Goal: Find contact information: Find contact information

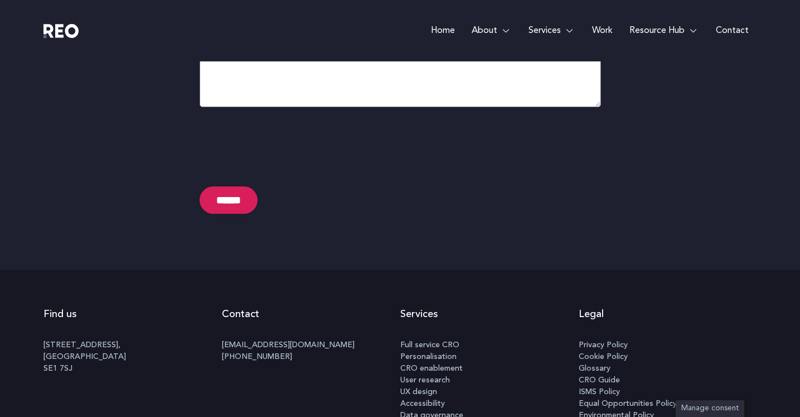
scroll to position [5853, 0]
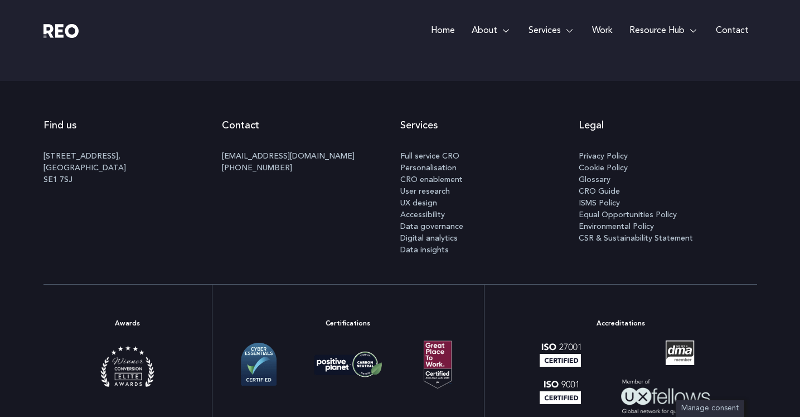
click at [408, 190] on span "User research" at bounding box center [426, 191] width 50 height 12
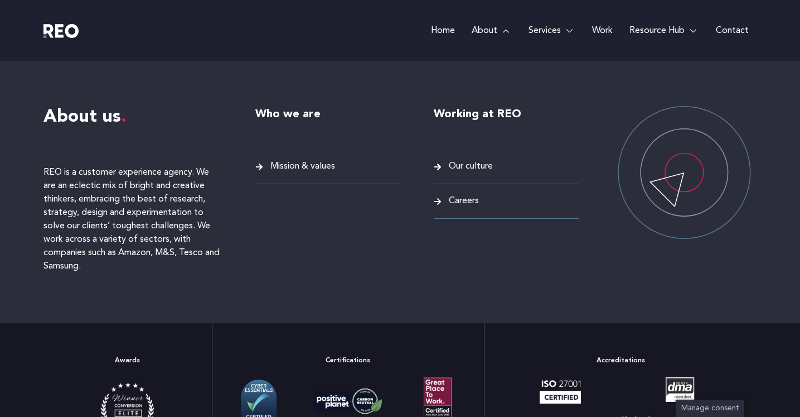
click at [297, 159] on span "Mission & values" at bounding box center [301, 166] width 67 height 15
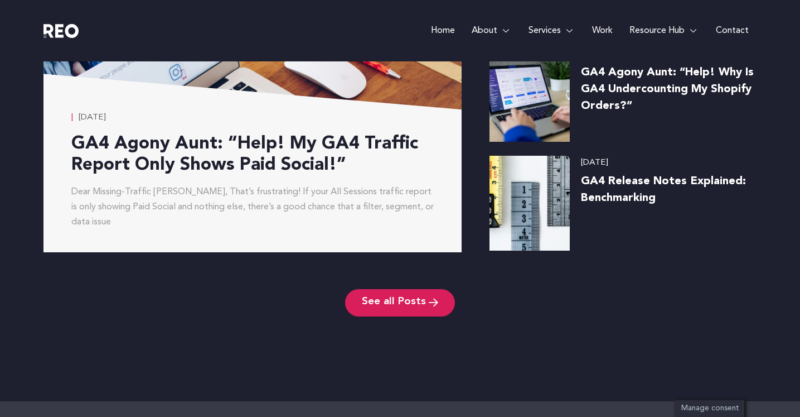
scroll to position [2683, 0]
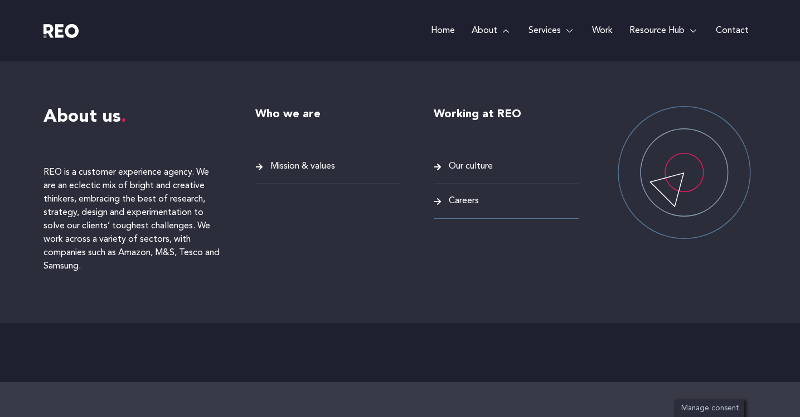
click at [469, 161] on span "Our culture" at bounding box center [469, 166] width 47 height 15
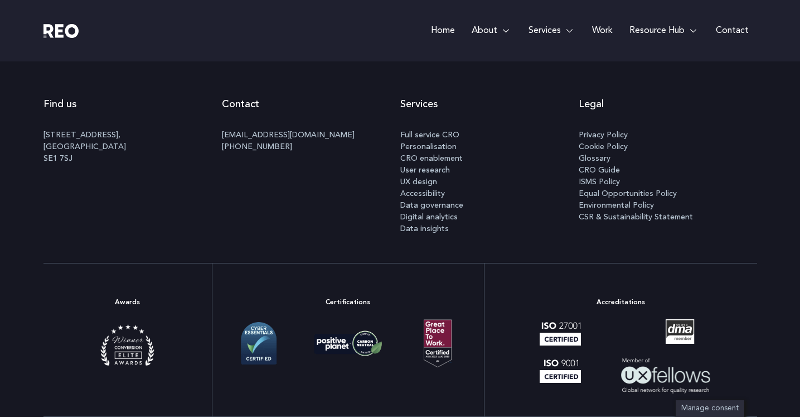
scroll to position [784, 0]
drag, startPoint x: 71, startPoint y: 157, endPoint x: 44, endPoint y: 133, distance: 36.7
click at [44, 133] on p "[STREET_ADDRESS]" at bounding box center [133, 146] width 179 height 35
copy p "[STREET_ADDRESS]"
click at [255, 217] on div "Contact [EMAIL_ADDRESS][DOMAIN_NAME] [PHONE_NUMBER]" at bounding box center [311, 161] width 179 height 147
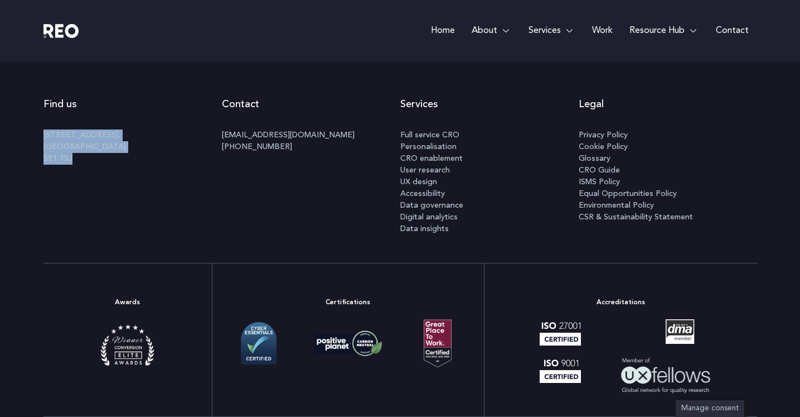
drag, startPoint x: 75, startPoint y: 157, endPoint x: 41, endPoint y: 133, distance: 42.0
click at [41, 133] on div "Find us 100 Black Prince Road, London SE1 7SJ Contact info@reodigital.com +44 (…" at bounding box center [400, 161] width 800 height 203
copy p "100 Black Prince Road, London SE1 7SJ"
